Goal: Information Seeking & Learning: Learn about a topic

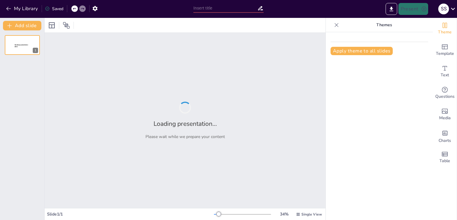
type input "Foundations of Cybersecurity: Understanding Key Concepts and Principles"
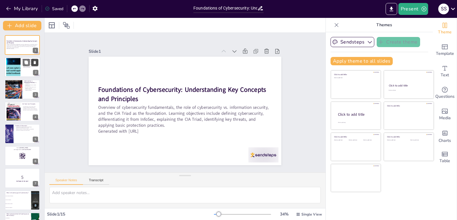
checkbox input "true"
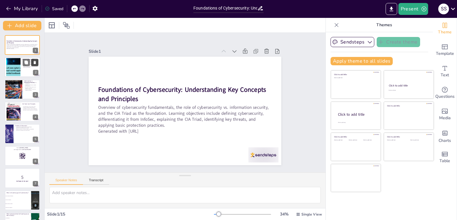
checkbox input "true"
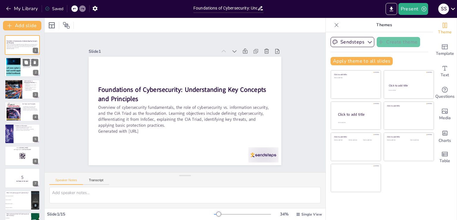
checkbox input "true"
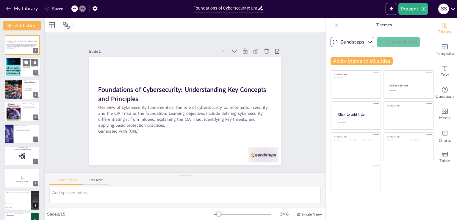
checkbox input "true"
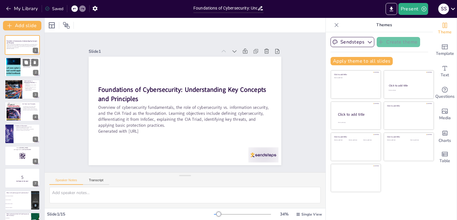
click at [11, 72] on div at bounding box center [13, 67] width 59 height 18
type textarea "Protecting systems and data is the core function of cybersecurity. It involves …"
checkbox input "true"
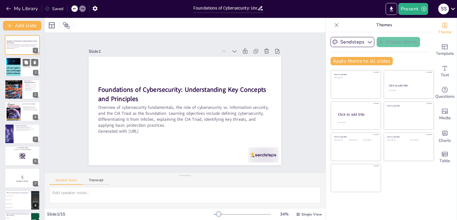
checkbox input "true"
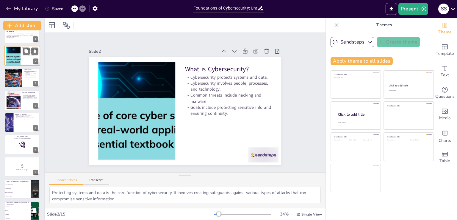
checkbox input "true"
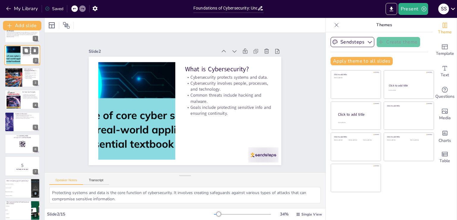
scroll to position [24, 0]
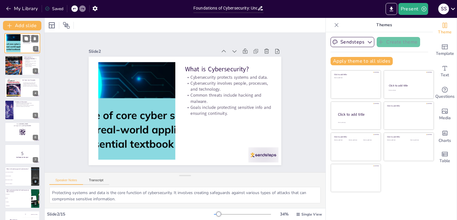
checkbox input "true"
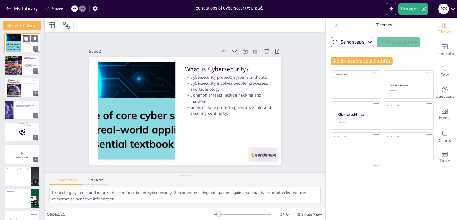
click at [11, 72] on div at bounding box center [14, 65] width 18 height 27
type textarea "The broader scope of InfoSec includes all forms of information protection, maki…"
checkbox input "true"
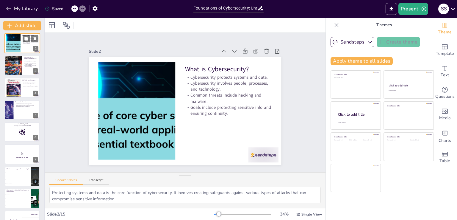
checkbox input "true"
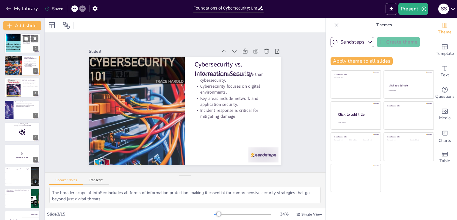
scroll to position [0, 0]
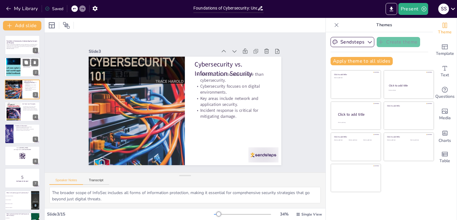
checkbox input "true"
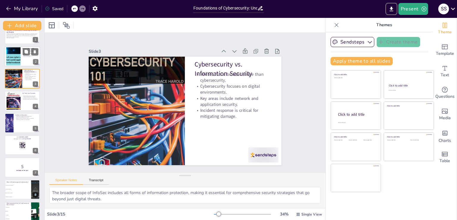
checkbox input "true"
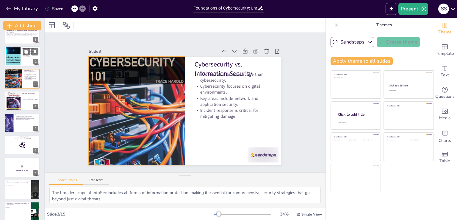
scroll to position [12, 0]
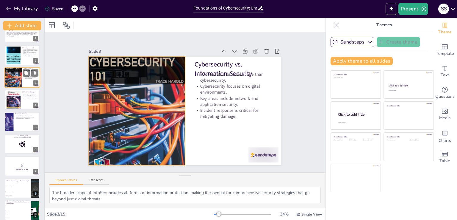
click at [11, 76] on div at bounding box center [13, 77] width 18 height 28
checkbox input "true"
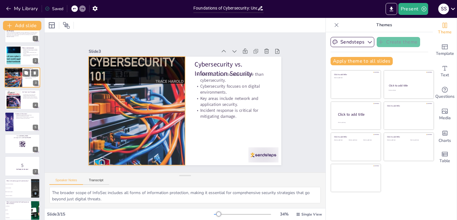
checkbox input "true"
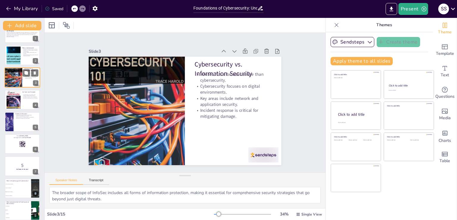
scroll to position [0, 0]
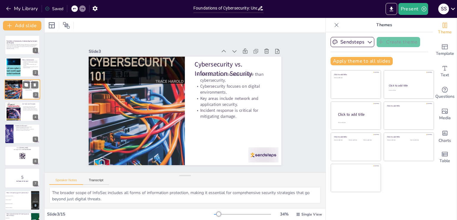
checkbox input "true"
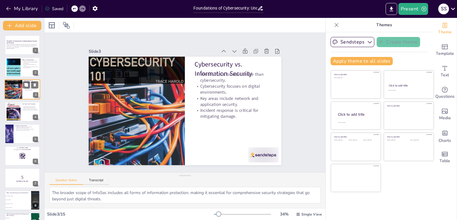
checkbox input "true"
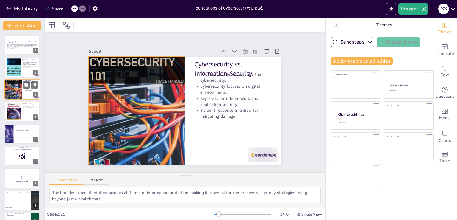
click at [13, 95] on div at bounding box center [13, 89] width 18 height 28
checkbox input "true"
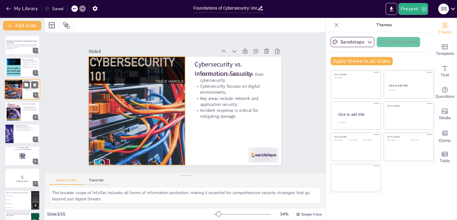
checkbox input "true"
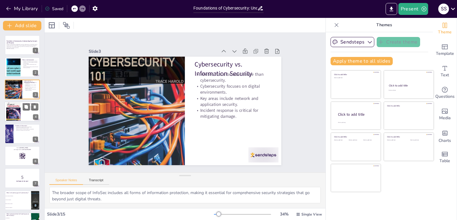
checkbox input "true"
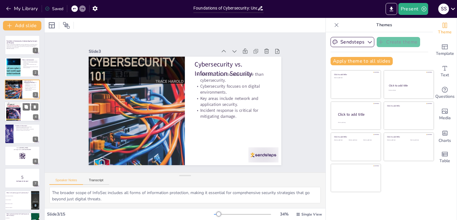
checkbox input "true"
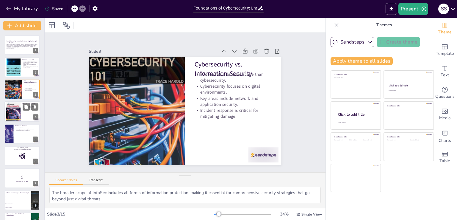
click at [19, 114] on div at bounding box center [13, 111] width 14 height 18
type textarea "Confidentiality is a fundamental principle that emphasizes the need to keep dat…"
checkbox input "true"
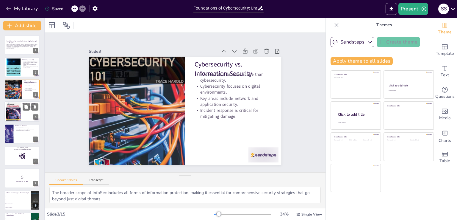
checkbox input "true"
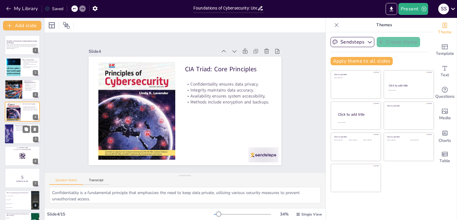
checkbox input "true"
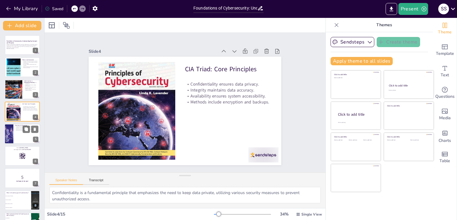
checkbox input "true"
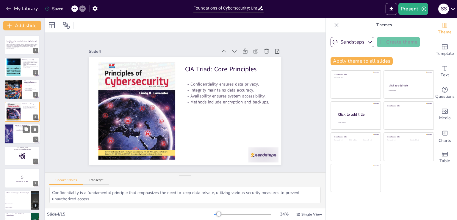
checkbox input "true"
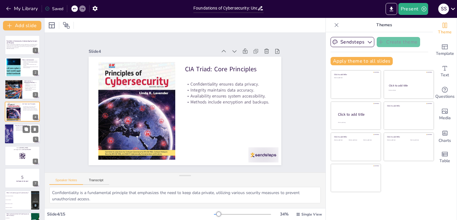
checkbox input "true"
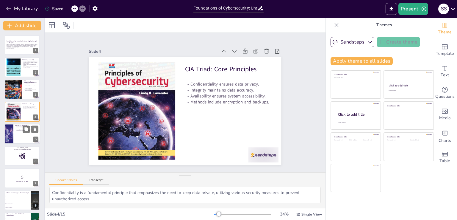
checkbox input "true"
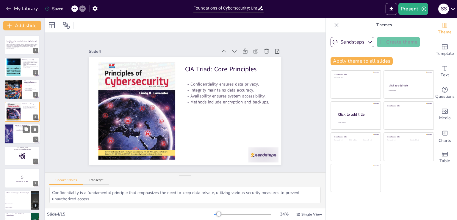
checkbox input "true"
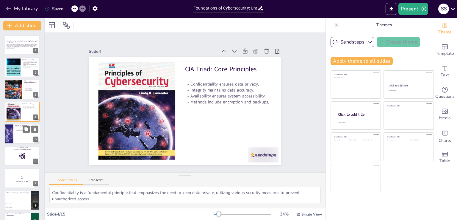
checkbox input "true"
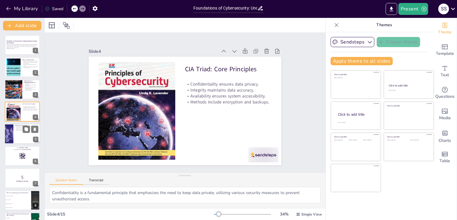
checkbox input "true"
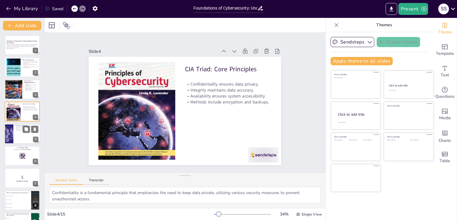
checkbox input "true"
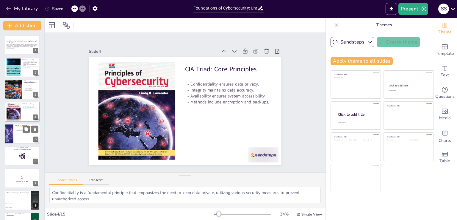
click at [19, 133] on div at bounding box center [22, 134] width 36 height 20
type textarea "Summarizing the role of cybersecurity highlights its importance in safeguarding…"
checkbox input "true"
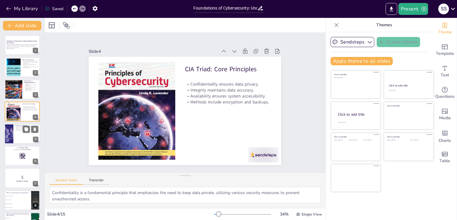
checkbox input "true"
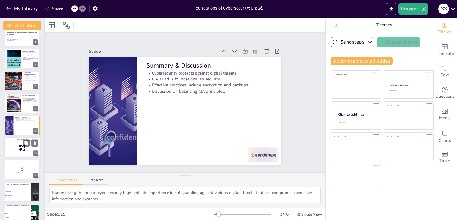
checkbox input "true"
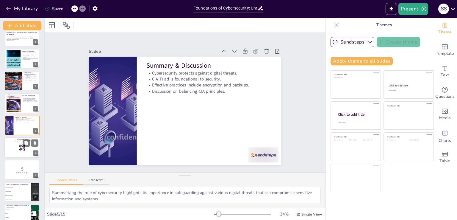
checkbox input "true"
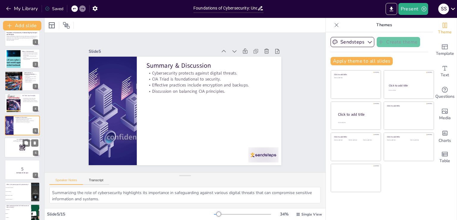
checkbox input "true"
click at [16, 153] on div at bounding box center [22, 147] width 36 height 20
checkbox input "true"
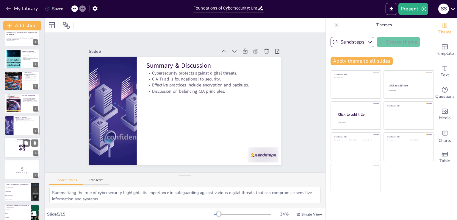
checkbox input "true"
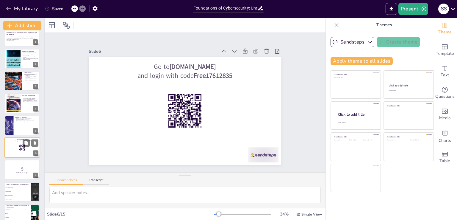
scroll to position [31, 0]
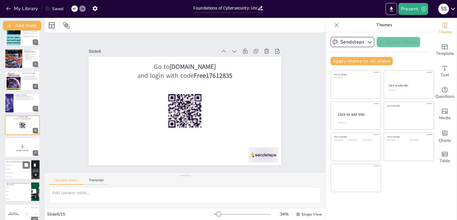
checkbox input "true"
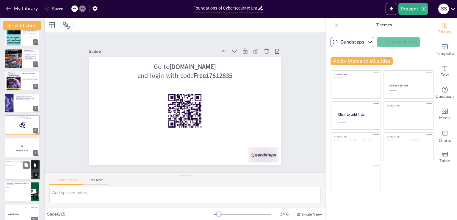
checkbox input "true"
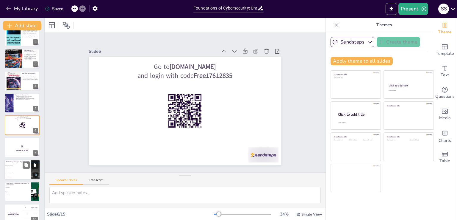
checkbox input "true"
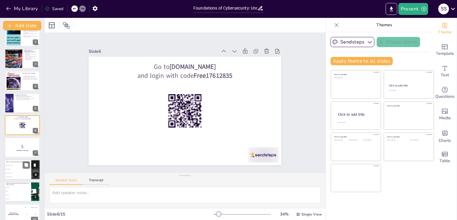
checkbox input "true"
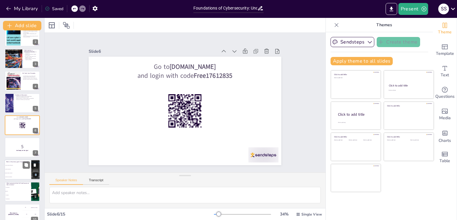
checkbox input "true"
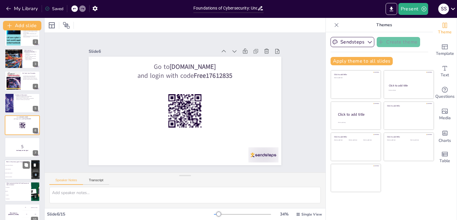
checkbox input "true"
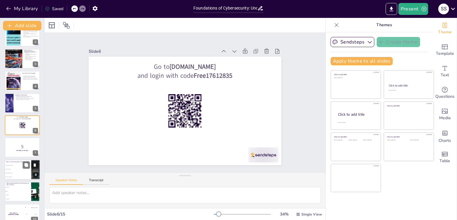
click at [16, 168] on li "Prevent cyberattacks" at bounding box center [17, 169] width 27 height 4
type textarea "The correct answer is "Ensure business continuity" as discussed in the slide ti…"
checkbox input "true"
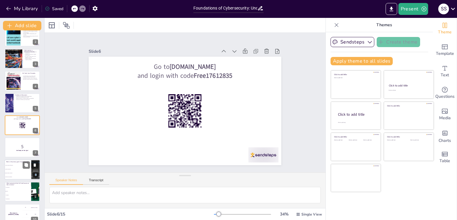
checkbox input "true"
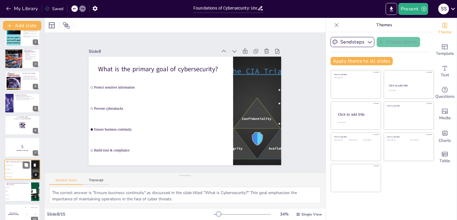
scroll to position [75, 0]
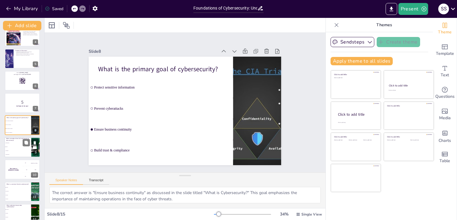
checkbox input "true"
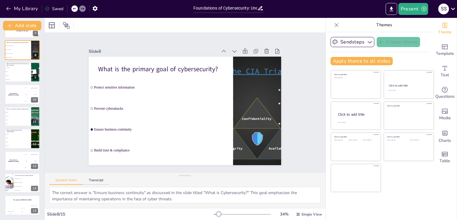
scroll to position [19, 0]
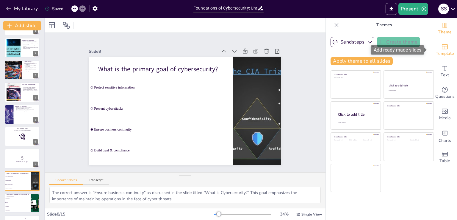
click at [442, 47] on icon "Add ready made slides" at bounding box center [445, 46] width 7 height 7
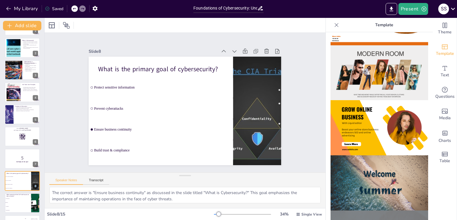
scroll to position [102, 0]
click at [395, 132] on img at bounding box center [380, 127] width 98 height 55
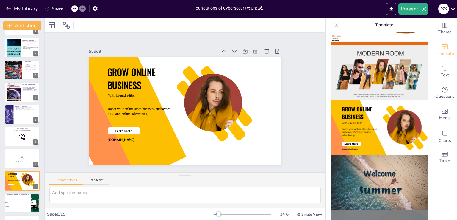
click at [396, 175] on img at bounding box center [380, 182] width 98 height 55
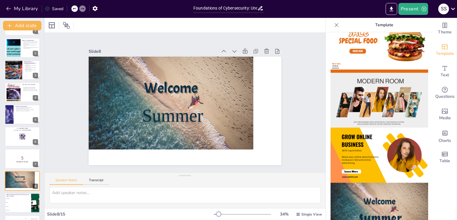
scroll to position [73, 0]
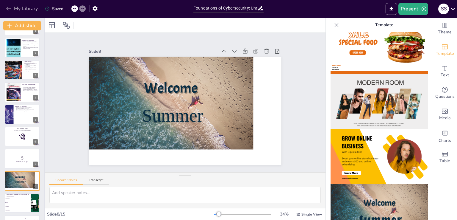
click at [9, 6] on icon "button" at bounding box center [9, 9] width 6 height 6
